Goal: Navigation & Orientation: Find specific page/section

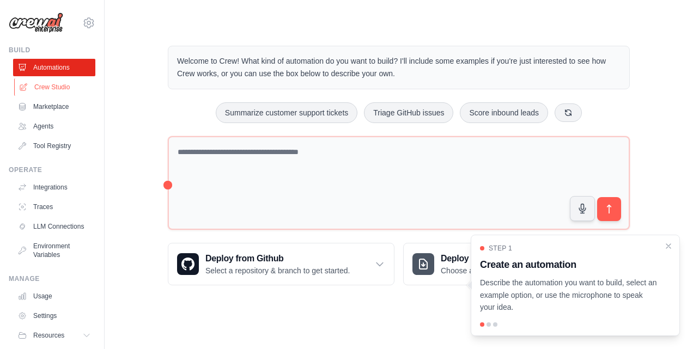
click at [50, 93] on link "Crew Studio" at bounding box center [55, 86] width 82 height 17
